Goal: Book appointment/travel/reservation

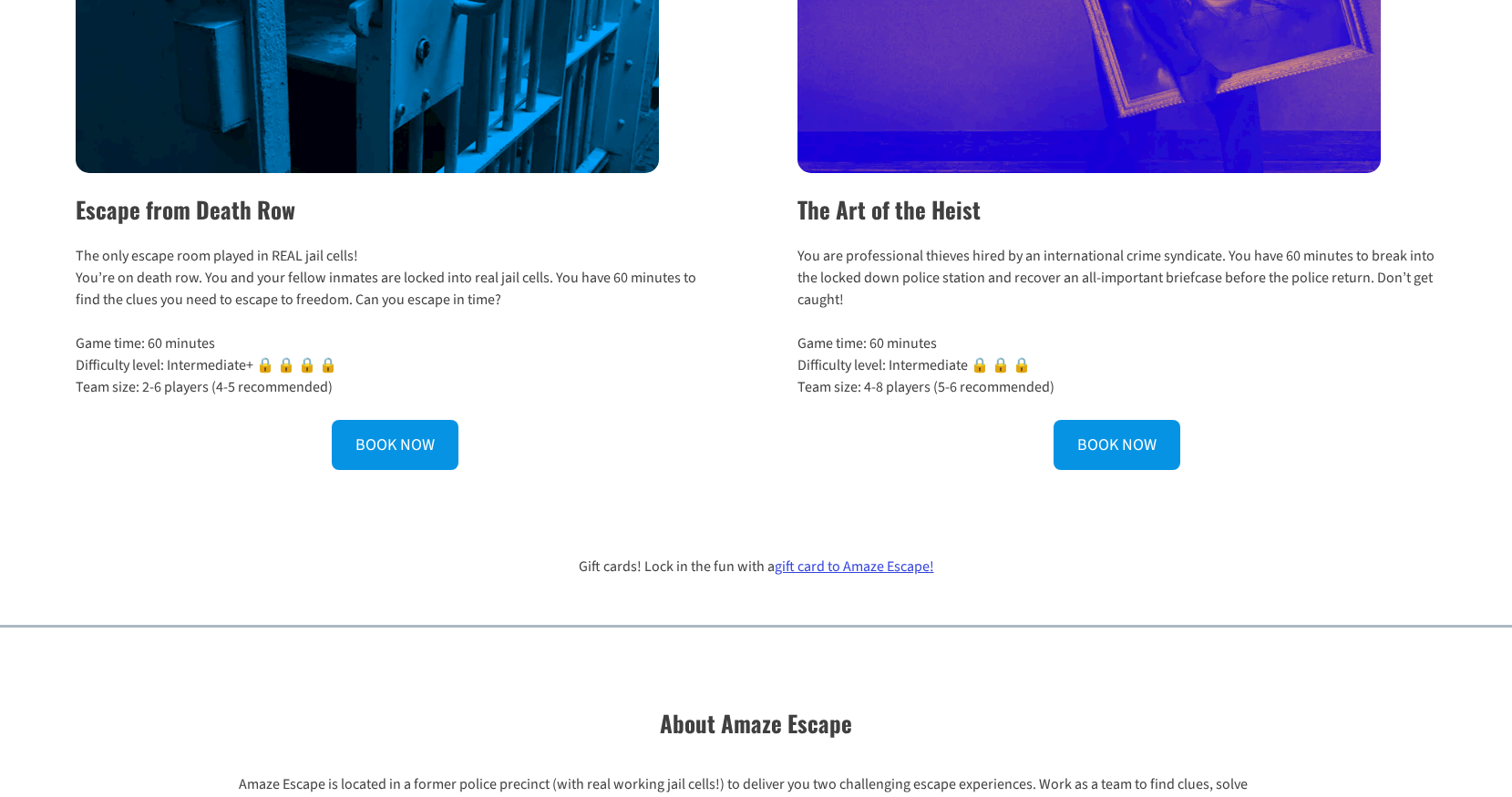
scroll to position [794, 0]
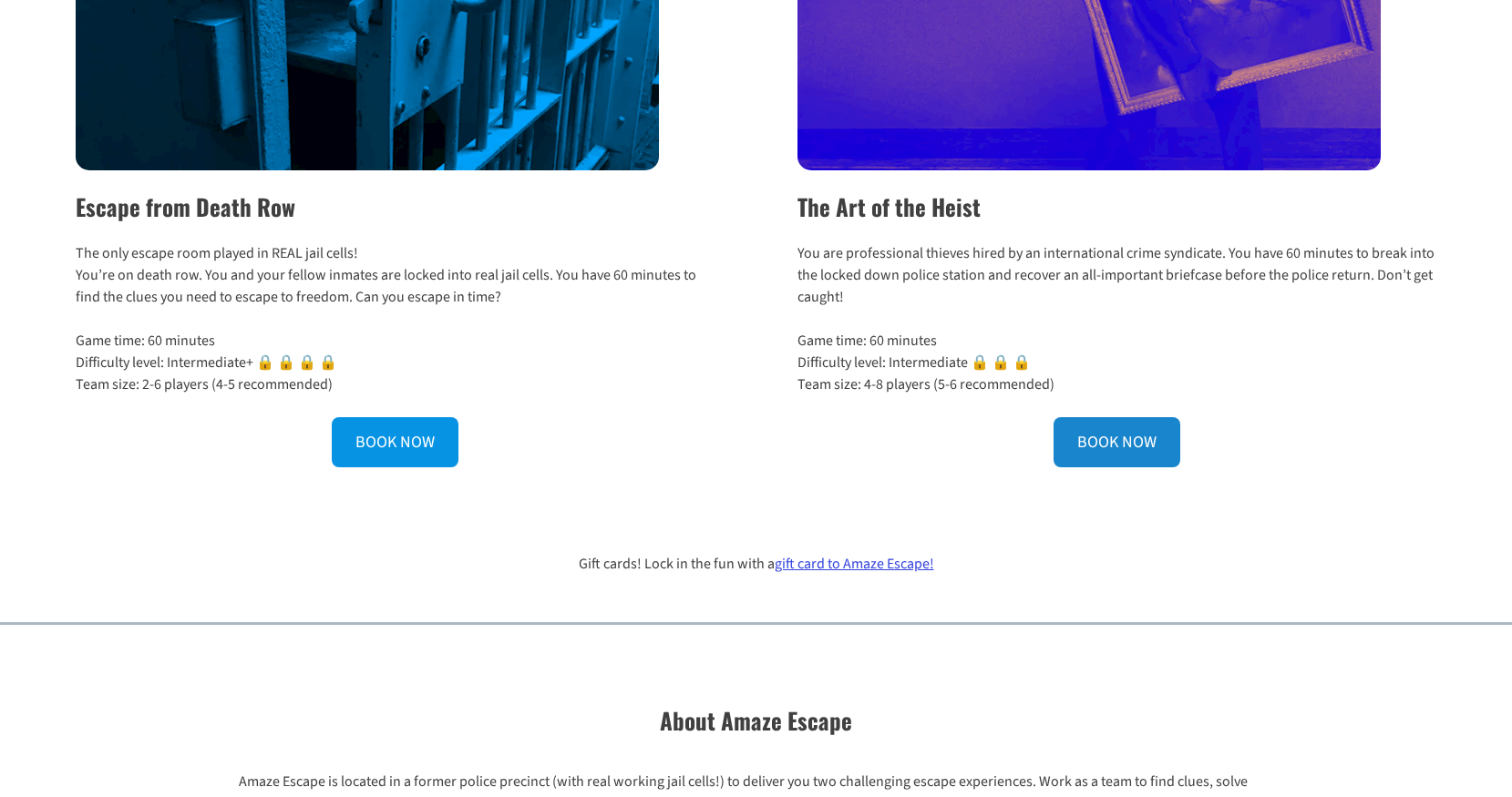
click at [1137, 432] on link "BOOK NOW" at bounding box center [1116, 442] width 127 height 50
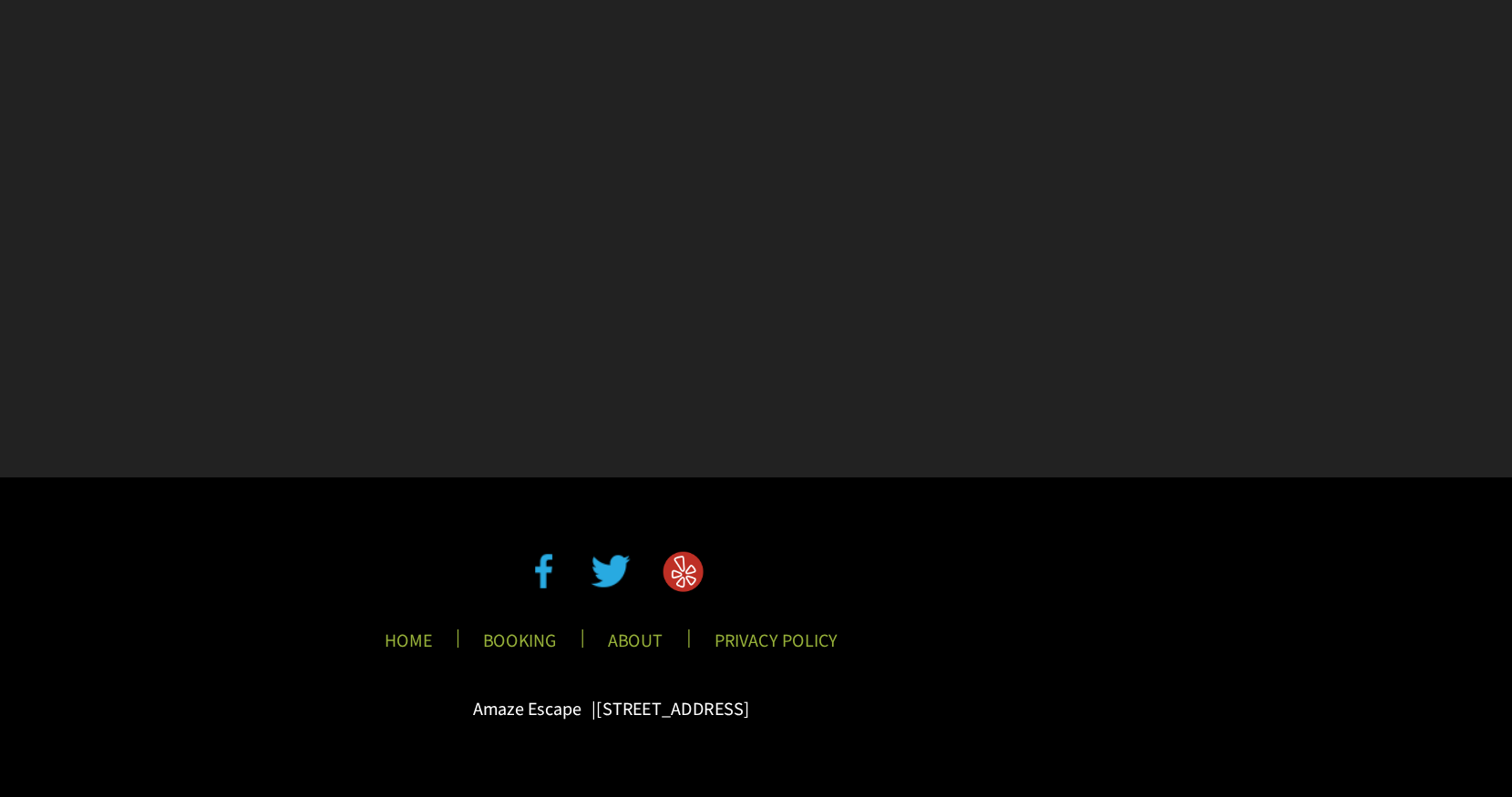
scroll to position [1016, 0]
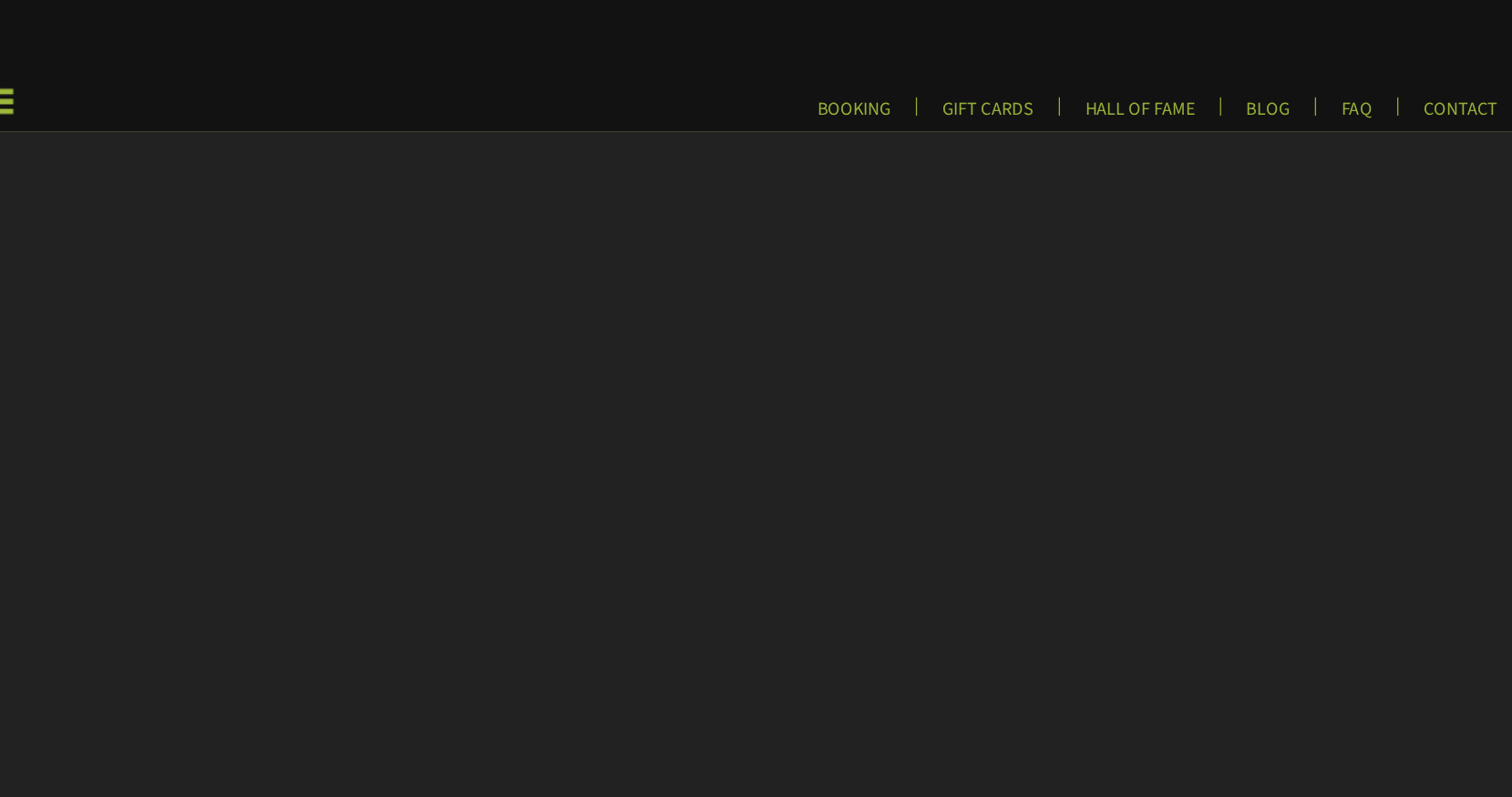
scroll to position [3, 0]
click at [1323, 87] on link "FAQ" at bounding box center [1350, 94] width 54 height 30
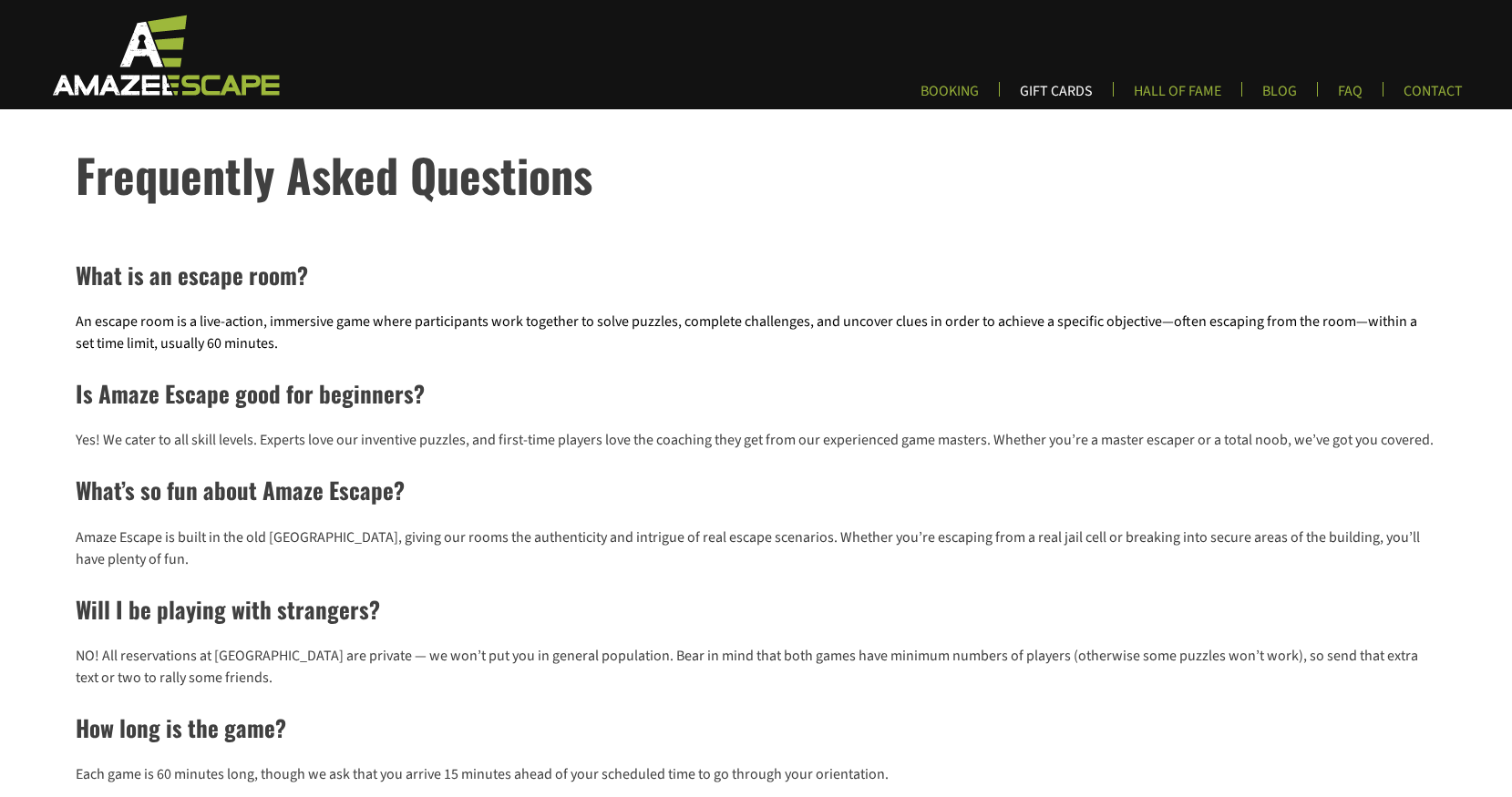
click at [1065, 85] on link "GIFT CARDS" at bounding box center [1056, 97] width 102 height 30
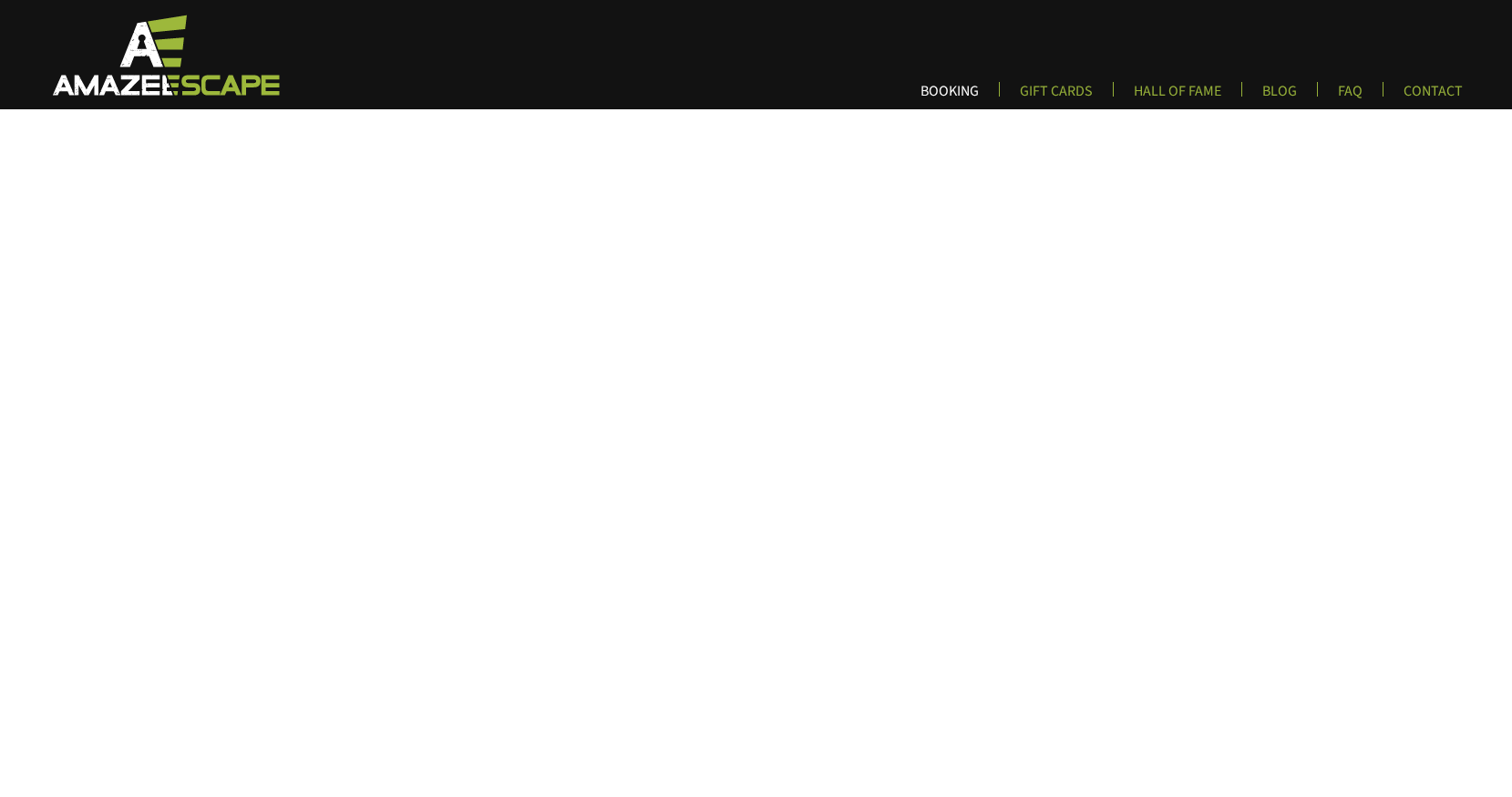
click at [954, 101] on link "BOOKING" at bounding box center [950, 97] width 87 height 30
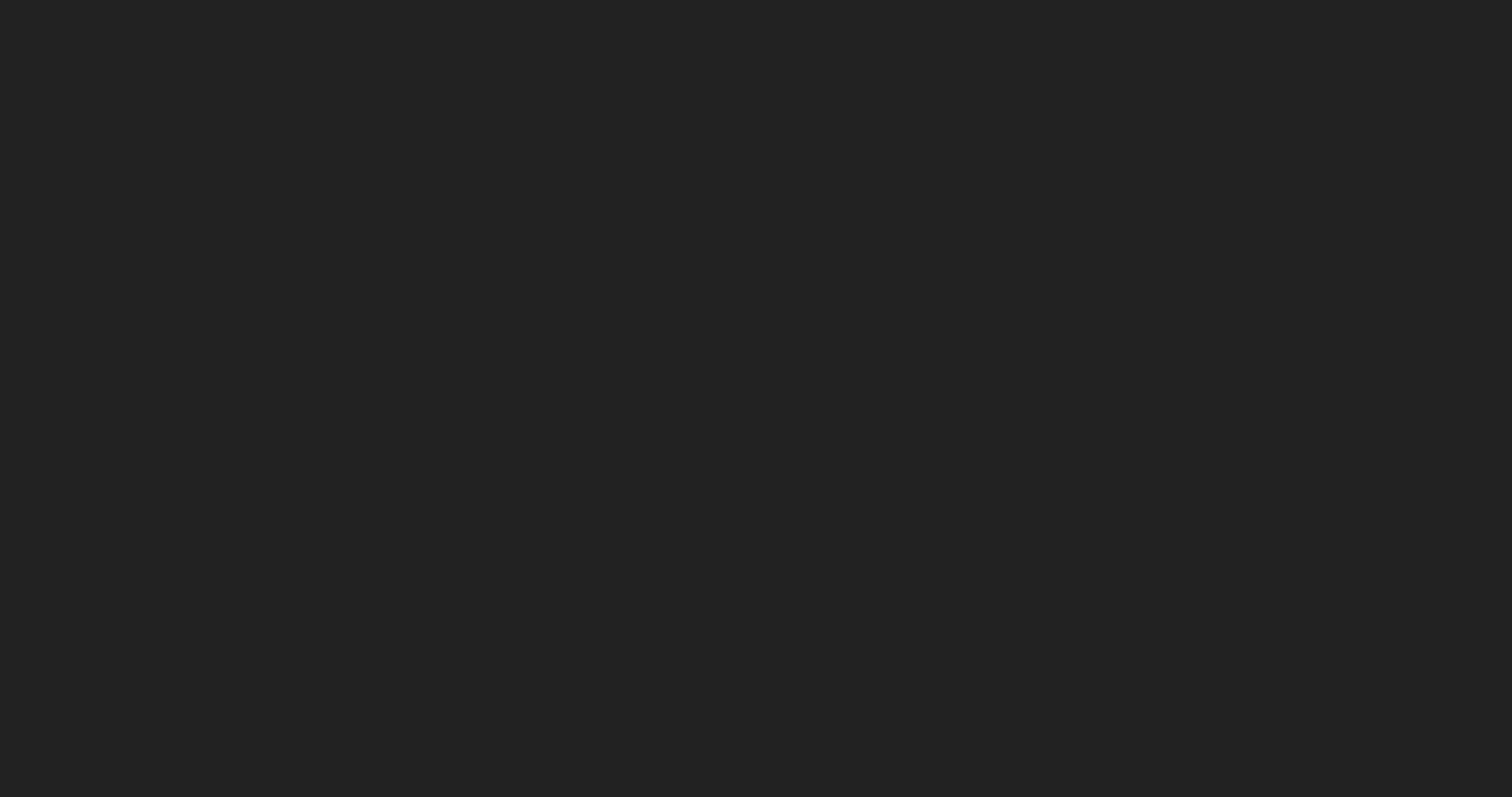
scroll to position [439, 0]
